Goal: Task Accomplishment & Management: Use online tool/utility

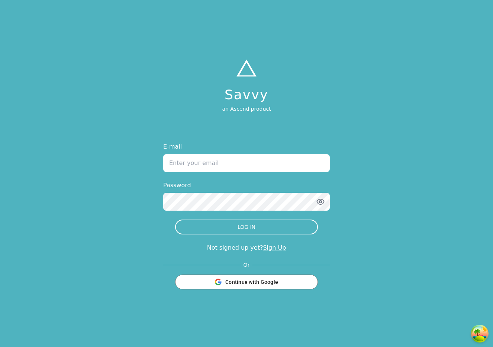
click at [68, 45] on div "Savvy an Ascend product E-mail Password LOG IN Not signed up yet? Sign Up Or Co…" at bounding box center [246, 173] width 493 height 347
click at [283, 269] on div "Or Continue with Google" at bounding box center [244, 275] width 166 height 28
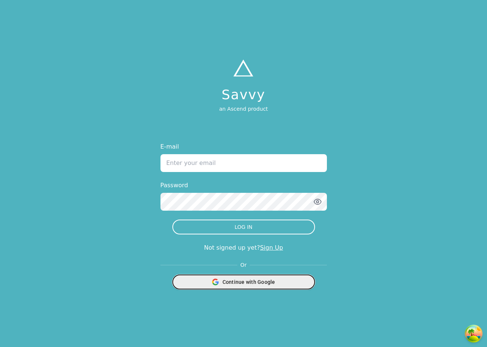
click at [282, 280] on div "Continue with Google" at bounding box center [243, 282] width 133 height 14
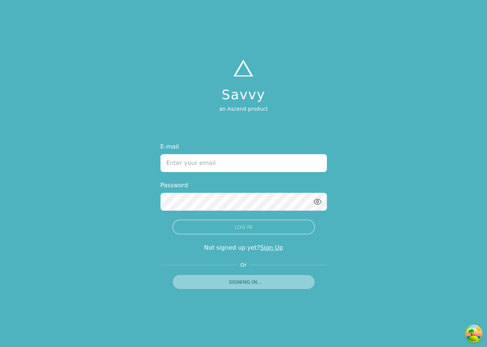
click at [210, 172] on form "E-mail Password LOG IN" at bounding box center [244, 188] width 166 height 92
click at [215, 163] on input "E-mail" at bounding box center [244, 163] width 166 height 18
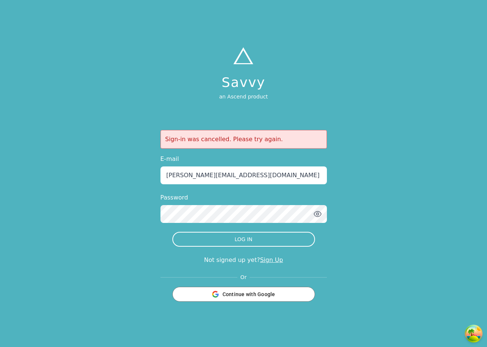
type input "jonathan+testaug8@tryascend.com"
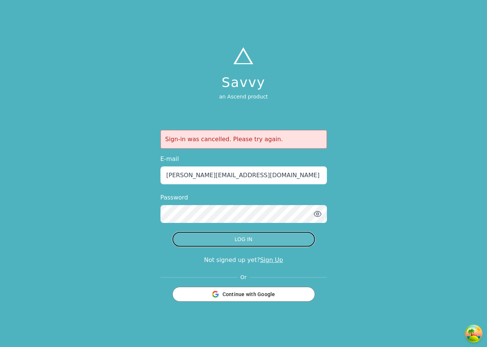
click at [252, 242] on button "LOG IN" at bounding box center [243, 239] width 143 height 15
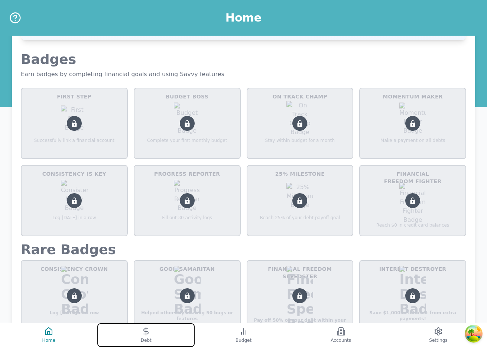
click at [150, 330] on icon at bounding box center [146, 331] width 9 height 9
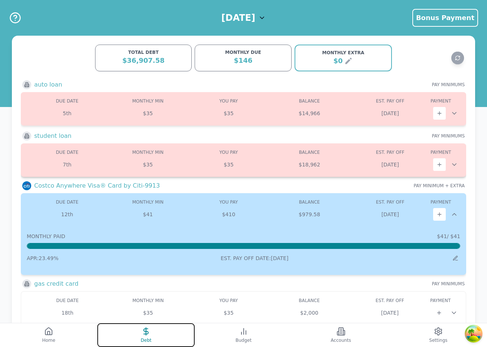
scroll to position [30, 0]
